Goal: Communication & Community: Answer question/provide support

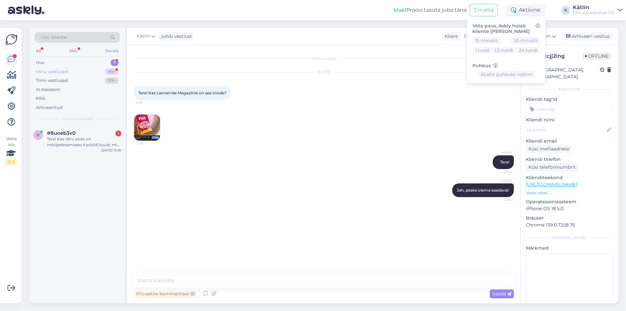
click at [48, 68] on div "Minu vestlused" at bounding box center [52, 71] width 32 height 7
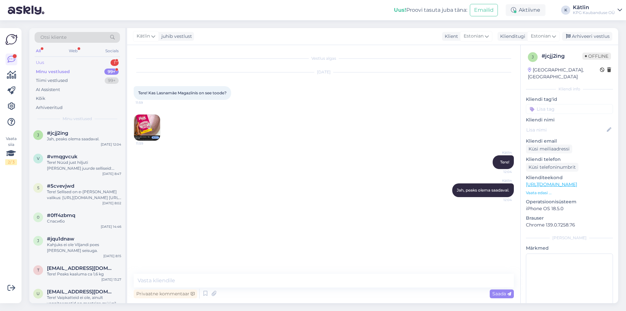
click at [49, 63] on div "Uus 1" at bounding box center [77, 62] width 85 height 9
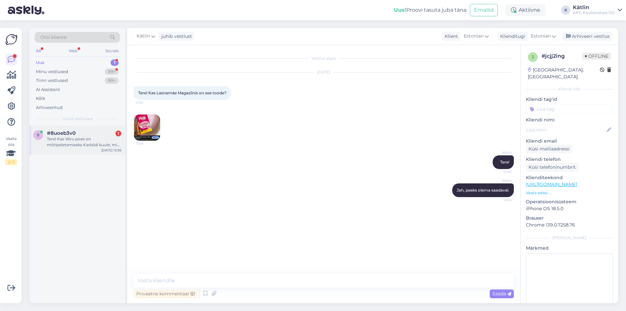
click at [104, 136] on div "Tere! Kas Võru poes on mõtipeletamiseks Karbiidi kuule, mis hinnaga? Tänud" at bounding box center [84, 142] width 74 height 12
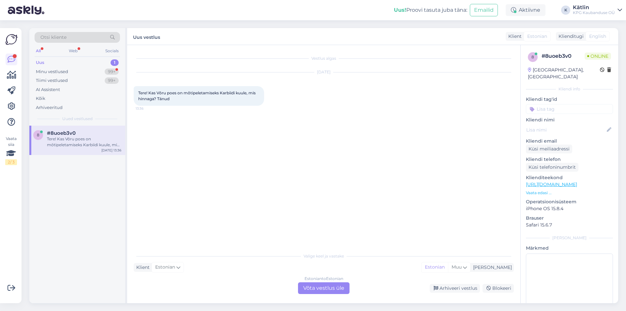
click at [329, 289] on div "Estonian to Estonian Võta vestlus üle" at bounding box center [324, 288] width 52 height 12
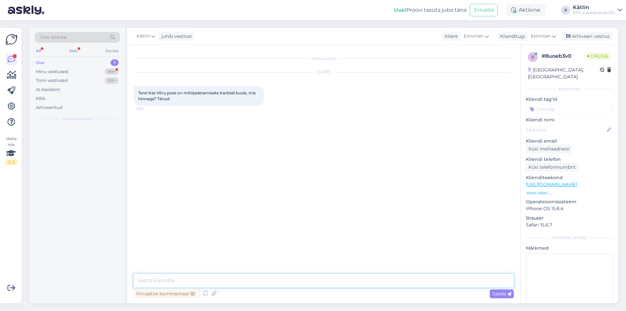
click at [313, 277] on textarea at bounding box center [324, 281] width 380 height 14
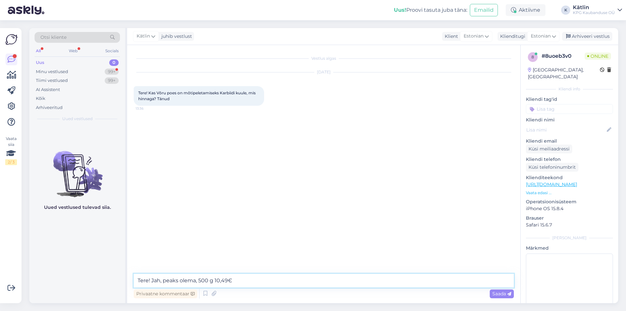
type textarea "Tere! Jah, peaks olema, 500 g 10,49€"
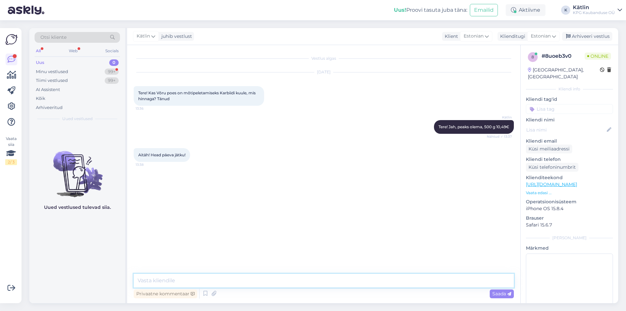
click at [174, 276] on textarea at bounding box center [324, 281] width 380 height 14
type textarea "T"
type textarea "Head päeva!"
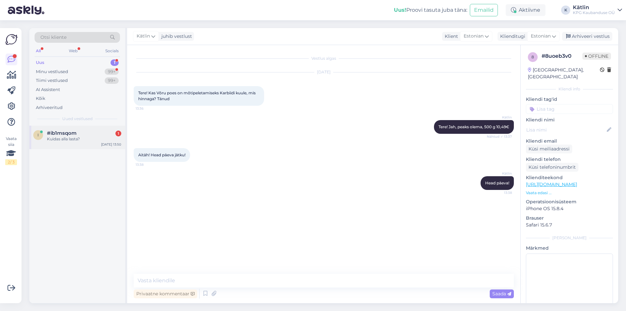
click at [70, 136] on span "#ib1msqom" at bounding box center [62, 133] width 30 height 6
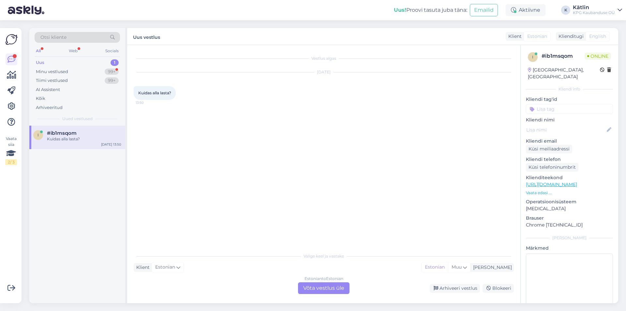
click at [334, 289] on div "Estonian to Estonian Võta vestlus üle" at bounding box center [324, 288] width 52 height 12
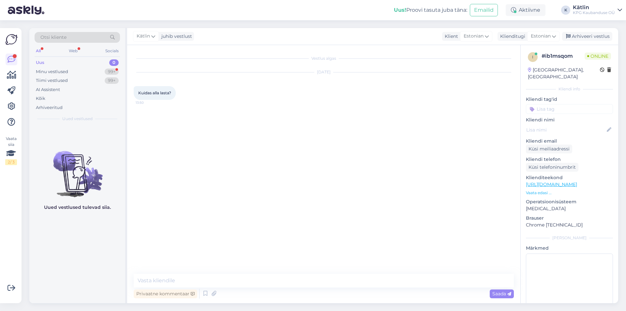
click at [575, 181] on link "[URL][DOMAIN_NAME]" at bounding box center [551, 184] width 51 height 6
click at [528, 3] on div "Uus! Proovi tasuta [PERSON_NAME]: Emailid Aktiivne Võta paus, Askly hoiab klien…" at bounding box center [313, 10] width 626 height 20
click at [527, 7] on div "Aktiivne" at bounding box center [526, 10] width 40 height 12
click at [516, 51] on button "24 tundi" at bounding box center [528, 50] width 24 height 7
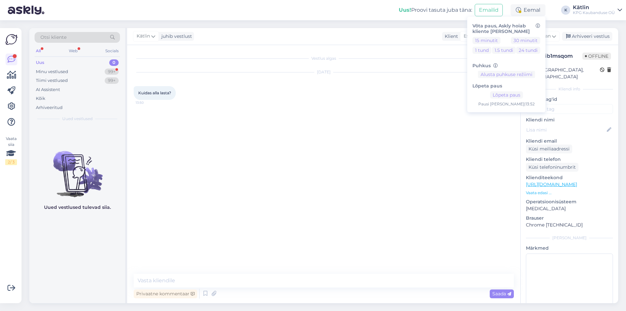
click at [362, 8] on div "Uus! Proovi tasuta [PERSON_NAME]: Emailid Eemal Võta paus, Askly hoiab kliente …" at bounding box center [313, 10] width 626 height 20
